Goal: Transaction & Acquisition: Purchase product/service

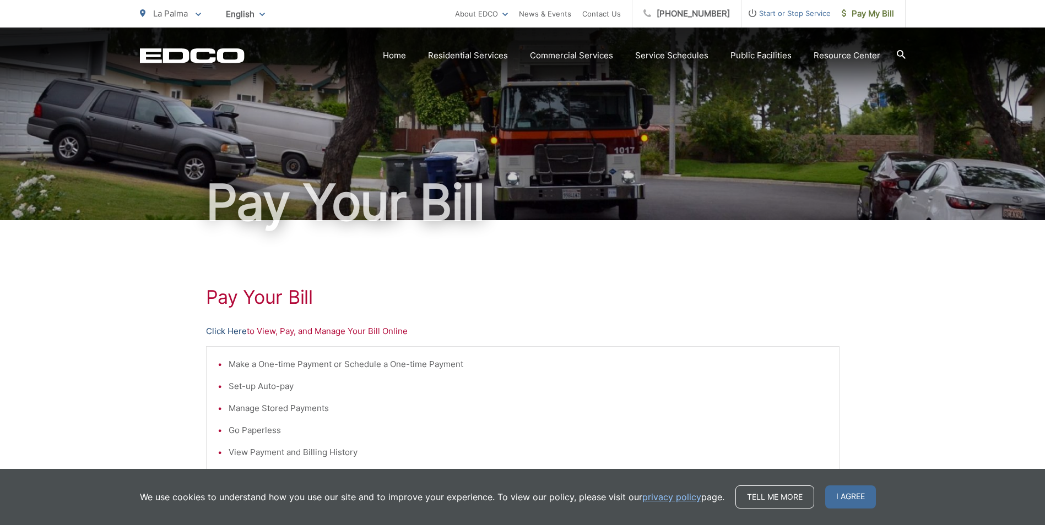
click at [233, 334] on link "Click Here" at bounding box center [226, 331] width 41 height 13
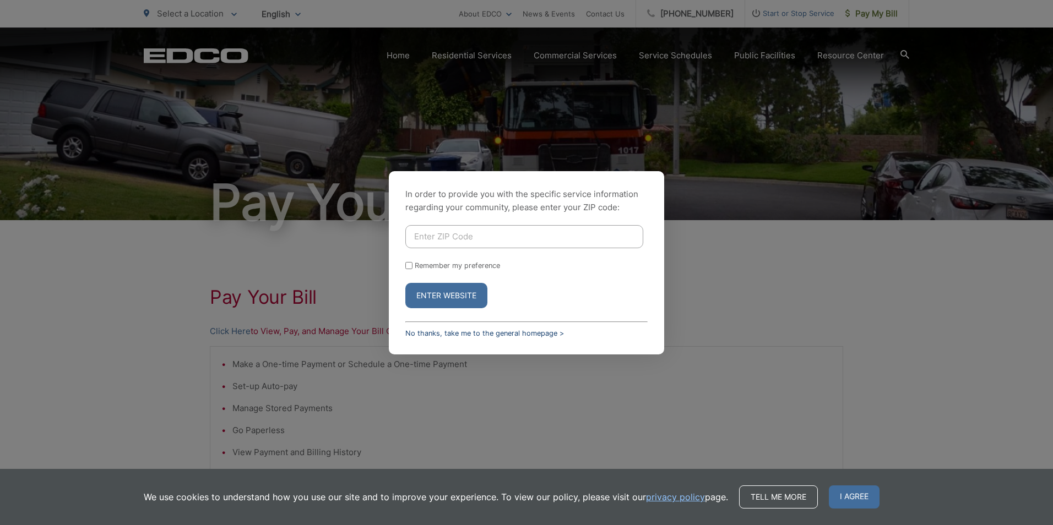
click at [439, 334] on link "No thanks, take me to the general homepage >" at bounding box center [484, 333] width 159 height 8
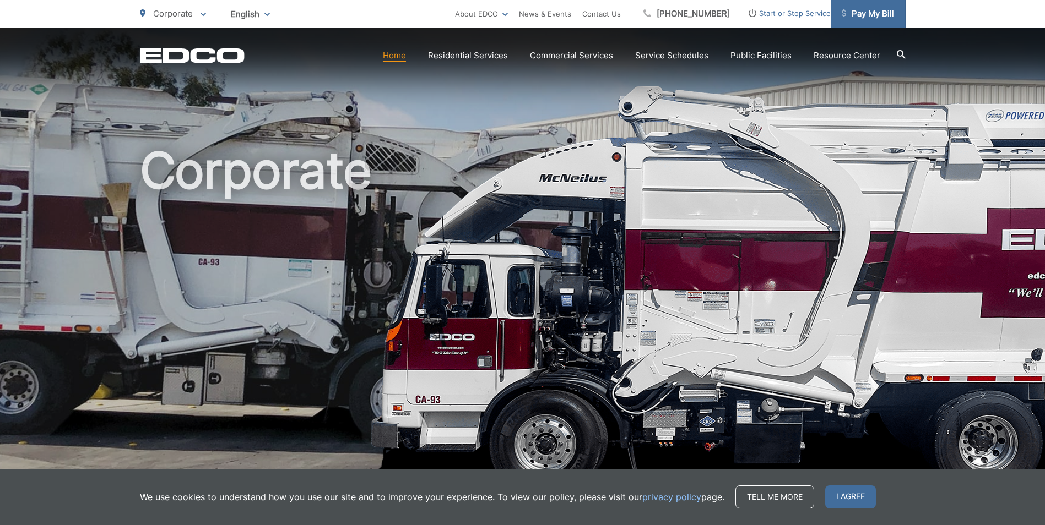
click at [881, 17] on span "Pay My Bill" at bounding box center [867, 13] width 52 height 13
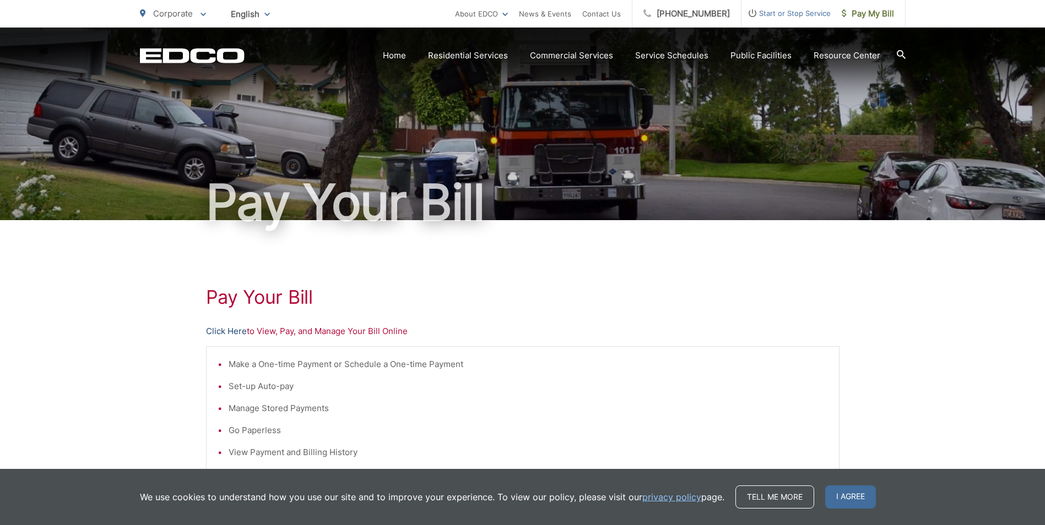
click at [225, 330] on link "Click Here" at bounding box center [226, 331] width 41 height 13
